Goal: Find specific page/section: Find specific page/section

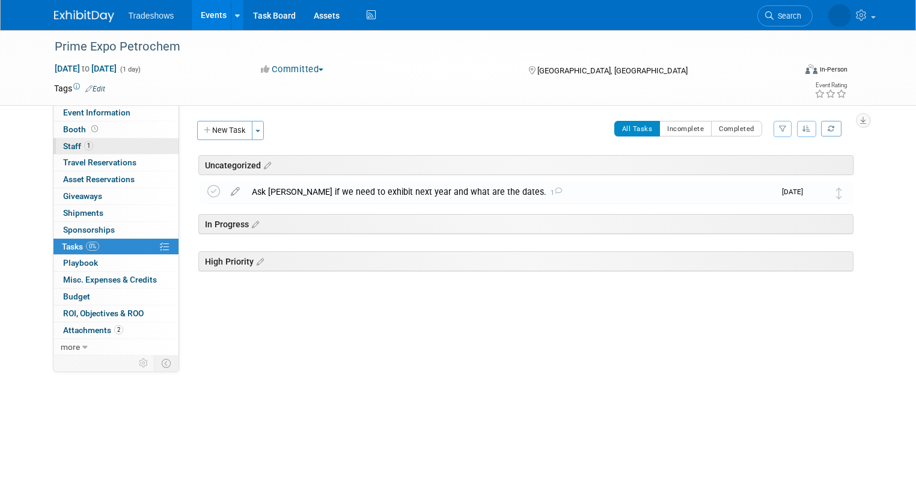
click at [99, 142] on link "1 Staff 1" at bounding box center [115, 146] width 125 height 16
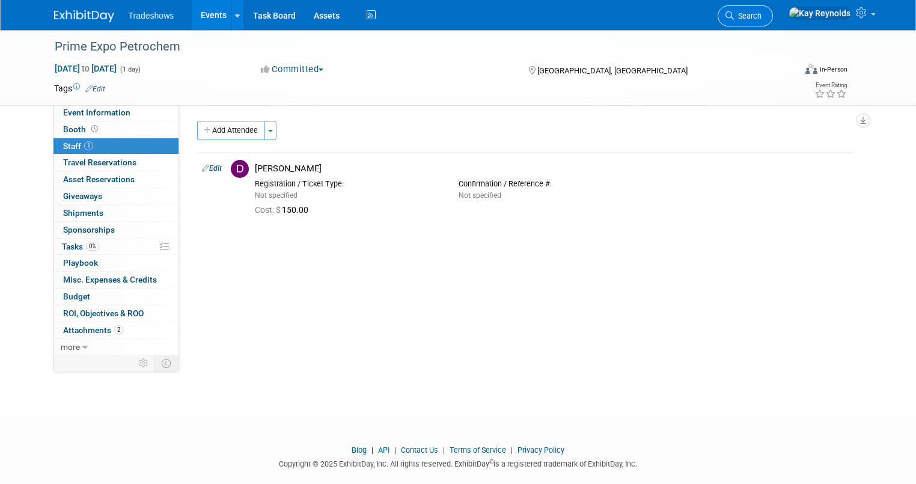
click at [734, 13] on icon at bounding box center [729, 15] width 8 height 8
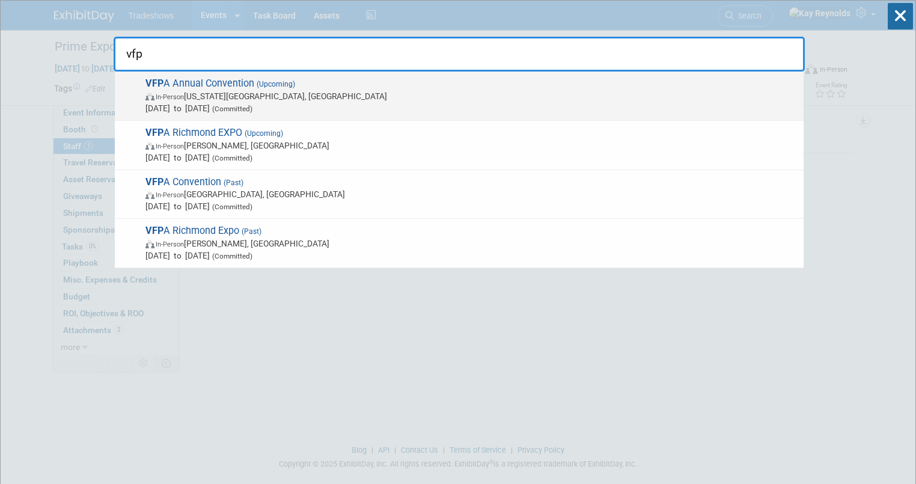
type input "vfp"
click at [194, 88] on span "VFP A Annual Convention (Upcoming) In-Person Virginia Beach, VA Sep 12, 2025 to…" at bounding box center [470, 96] width 656 height 37
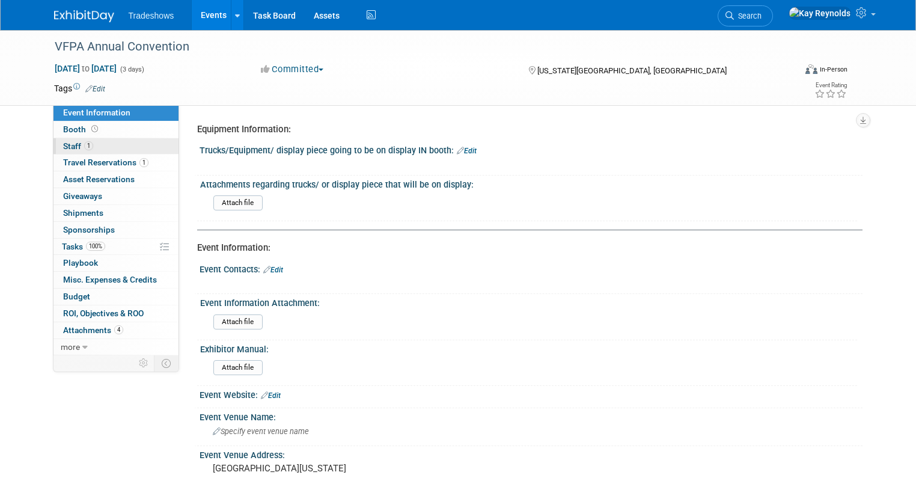
click at [111, 141] on link "1 Staff 1" at bounding box center [115, 146] width 125 height 16
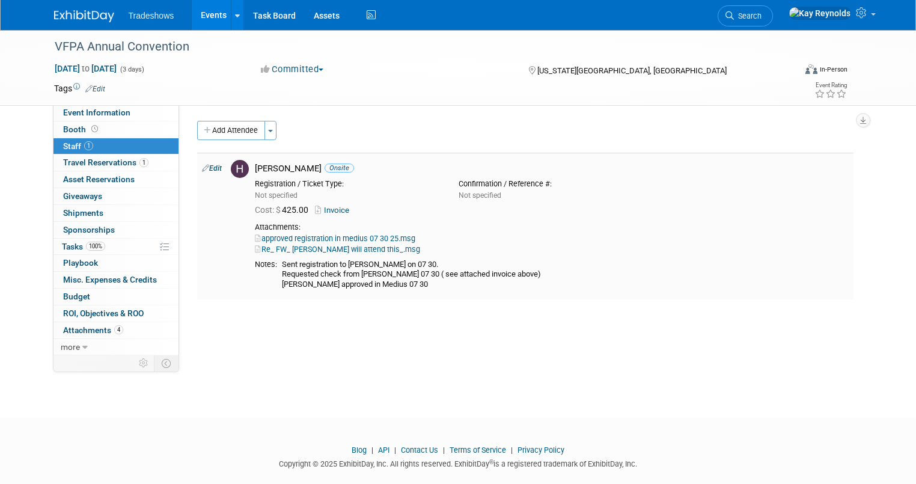
click at [312, 248] on link "Re_ FW_ [PERSON_NAME] will attend this_.msg" at bounding box center [337, 249] width 165 height 9
